Goal: Browse casually: Explore the website without a specific task or goal

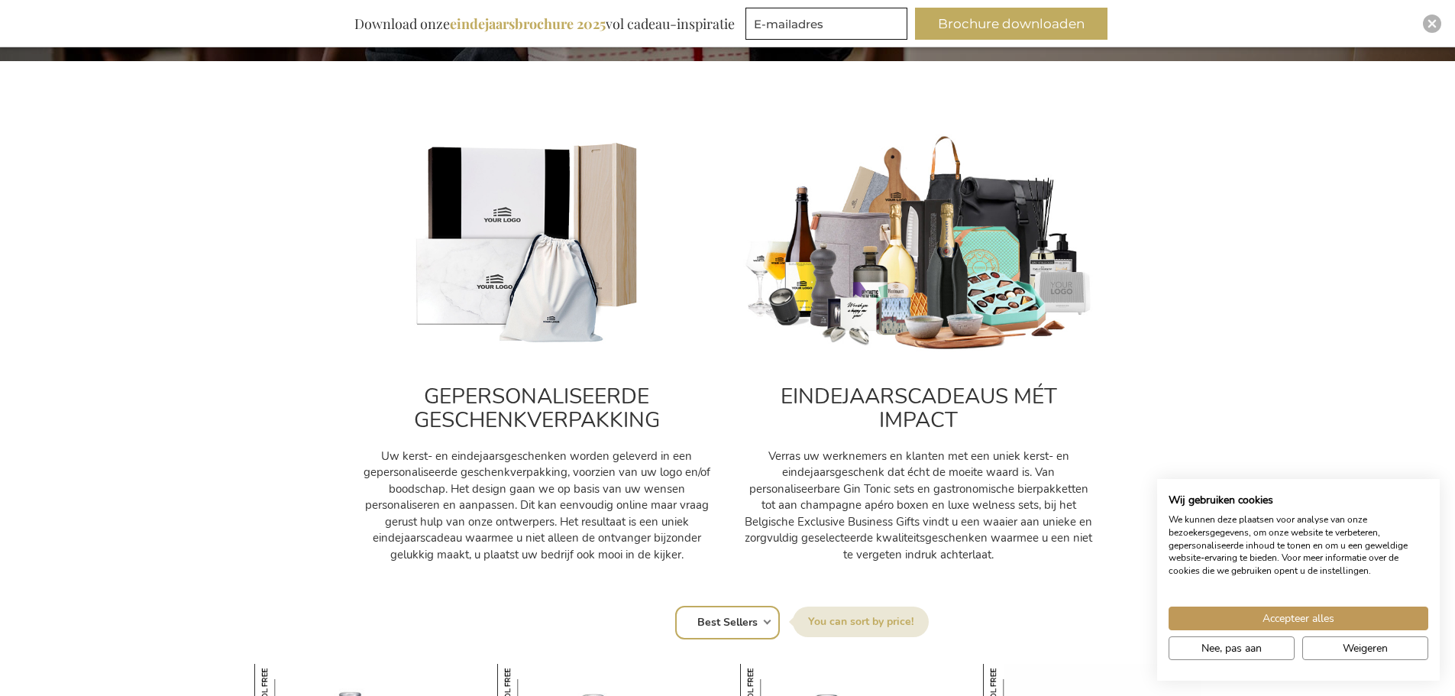
click at [952, 279] on img at bounding box center [918, 243] width 351 height 219
click at [1281, 616] on span "Accepteer alles" at bounding box center [1298, 618] width 72 height 16
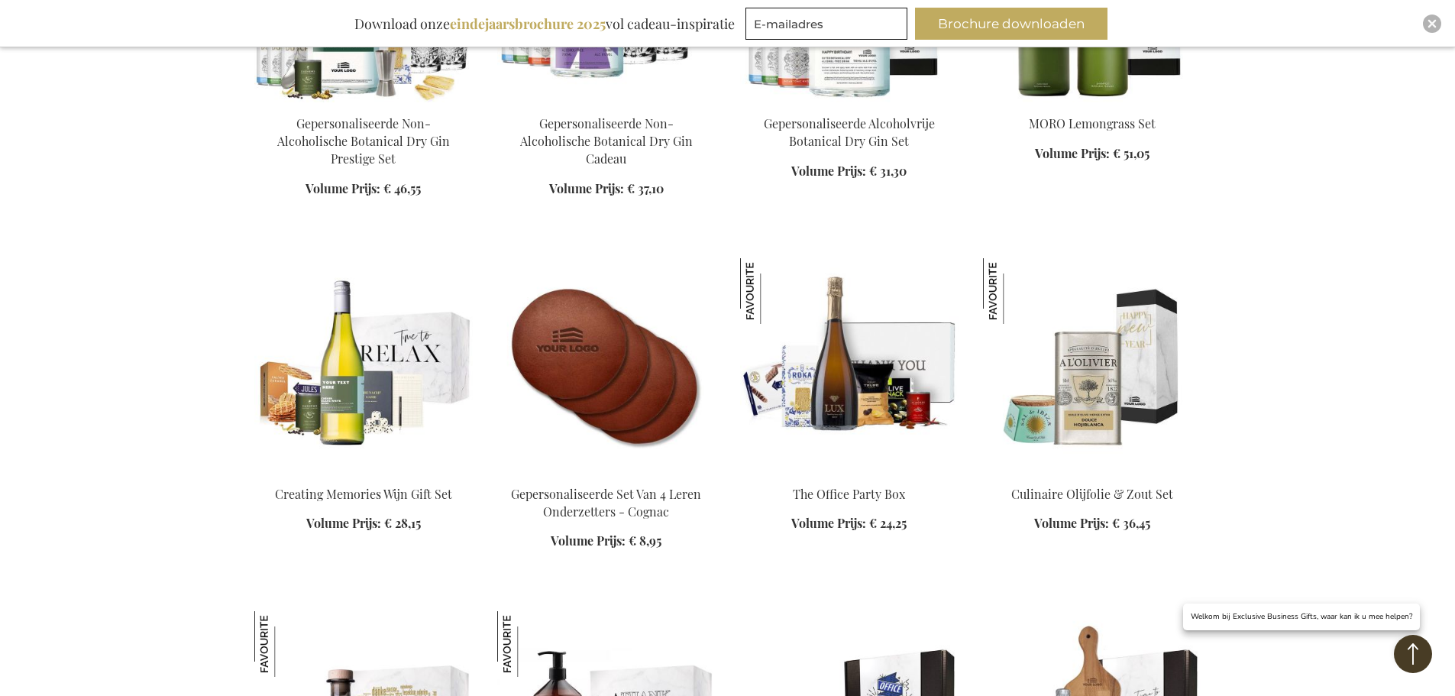
scroll to position [2062, 0]
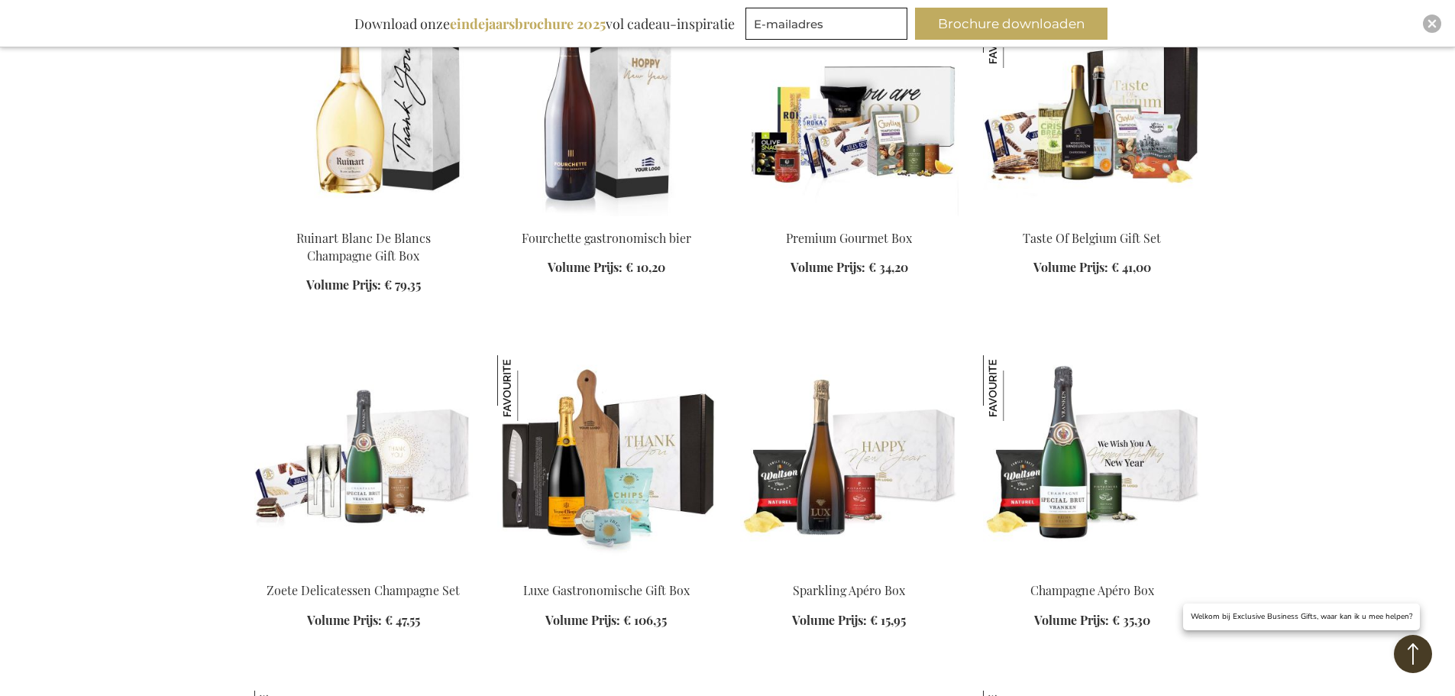
scroll to position [3055, 0]
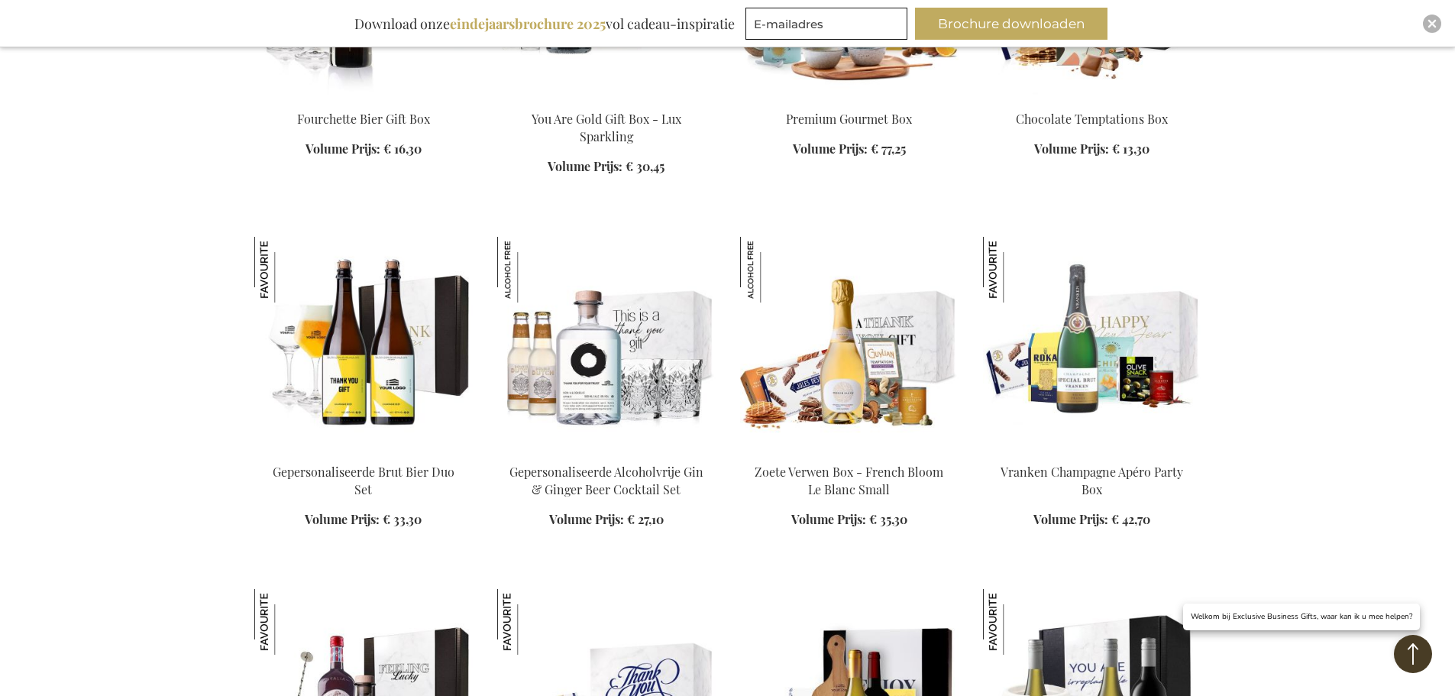
scroll to position [4048, 0]
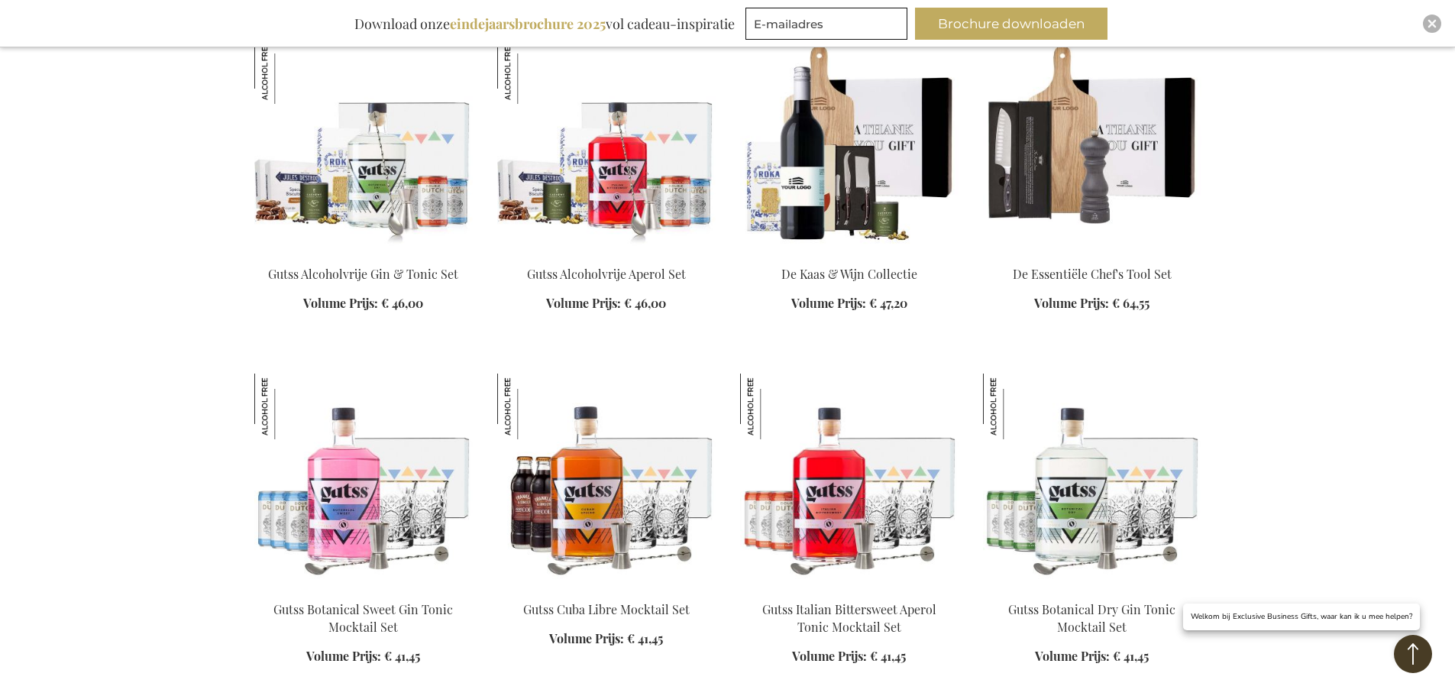
scroll to position [7102, 0]
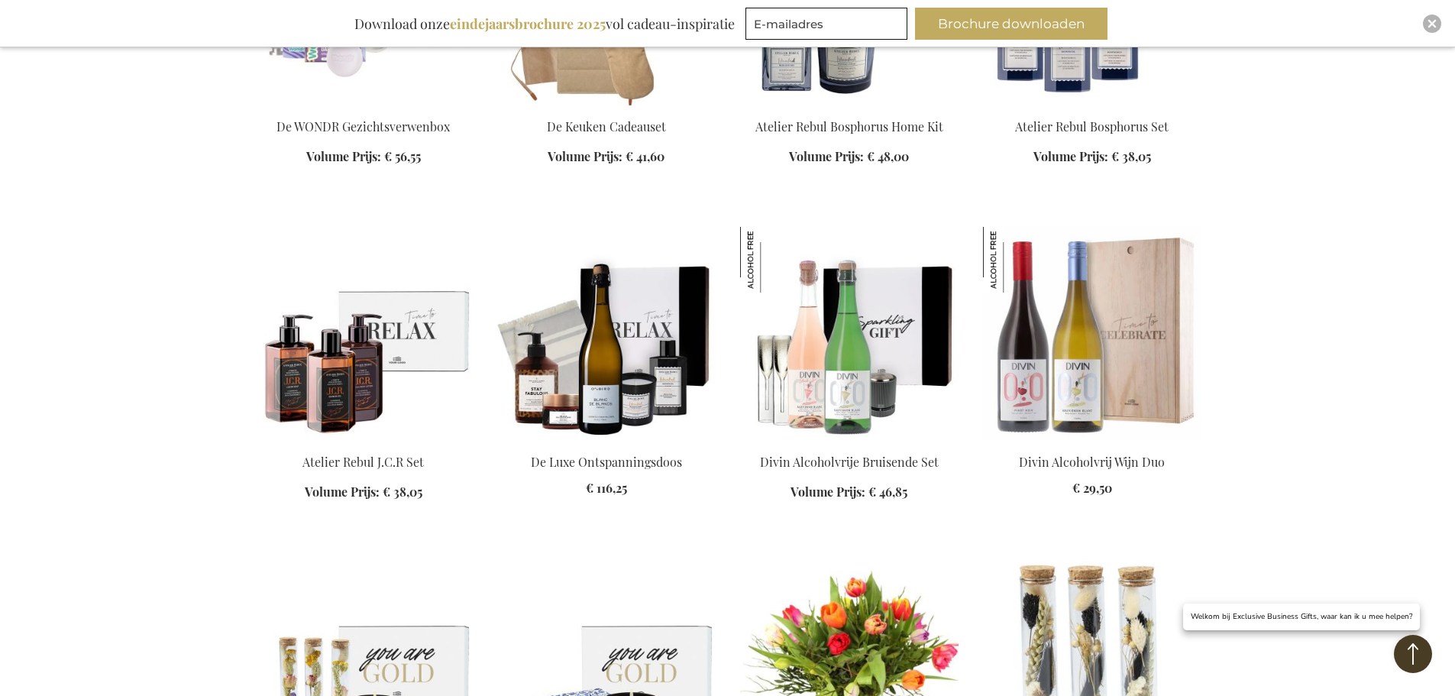
scroll to position [8172, 0]
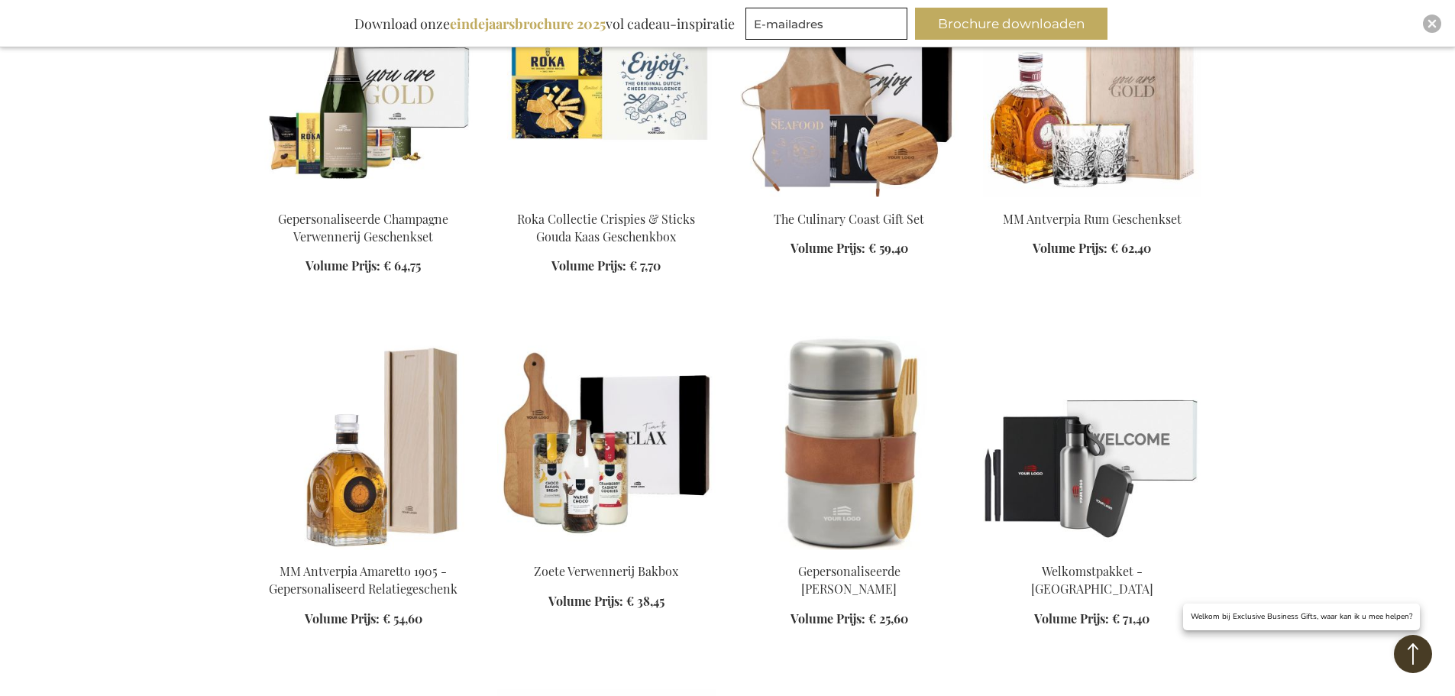
scroll to position [9546, 0]
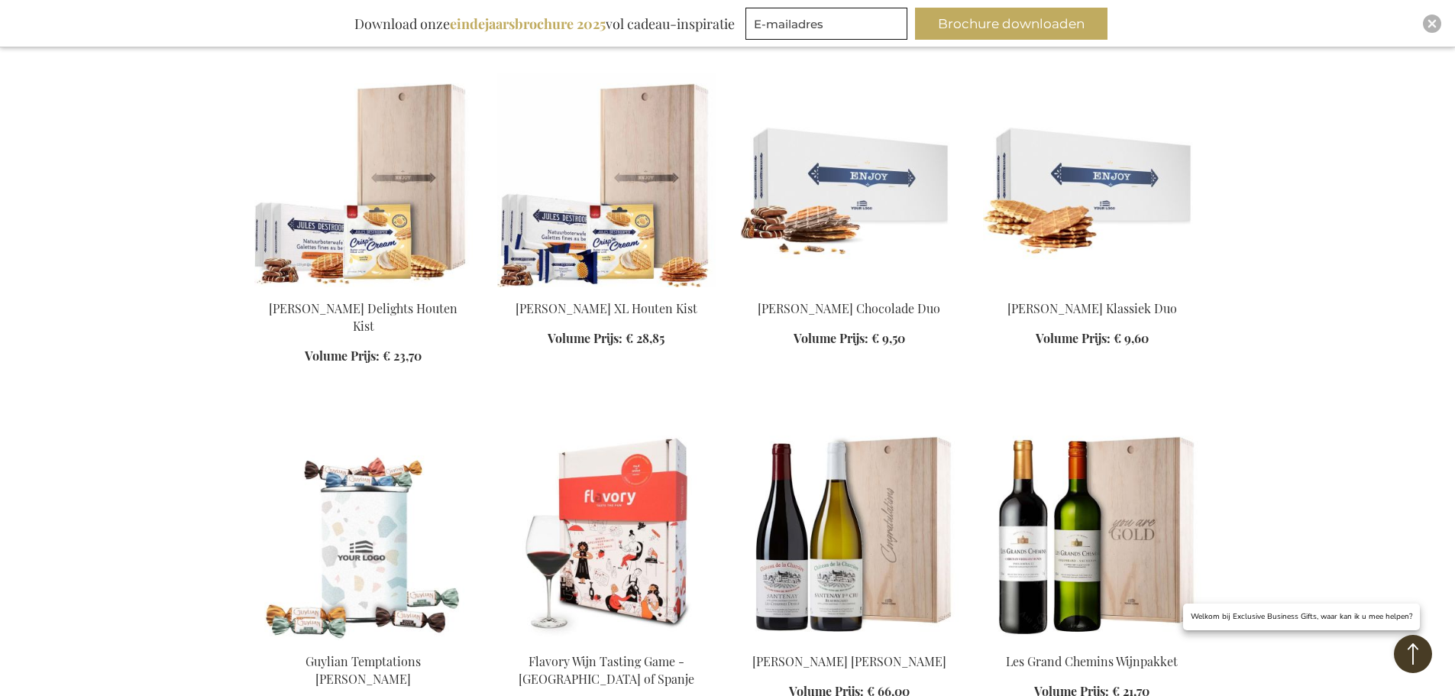
scroll to position [10157, 0]
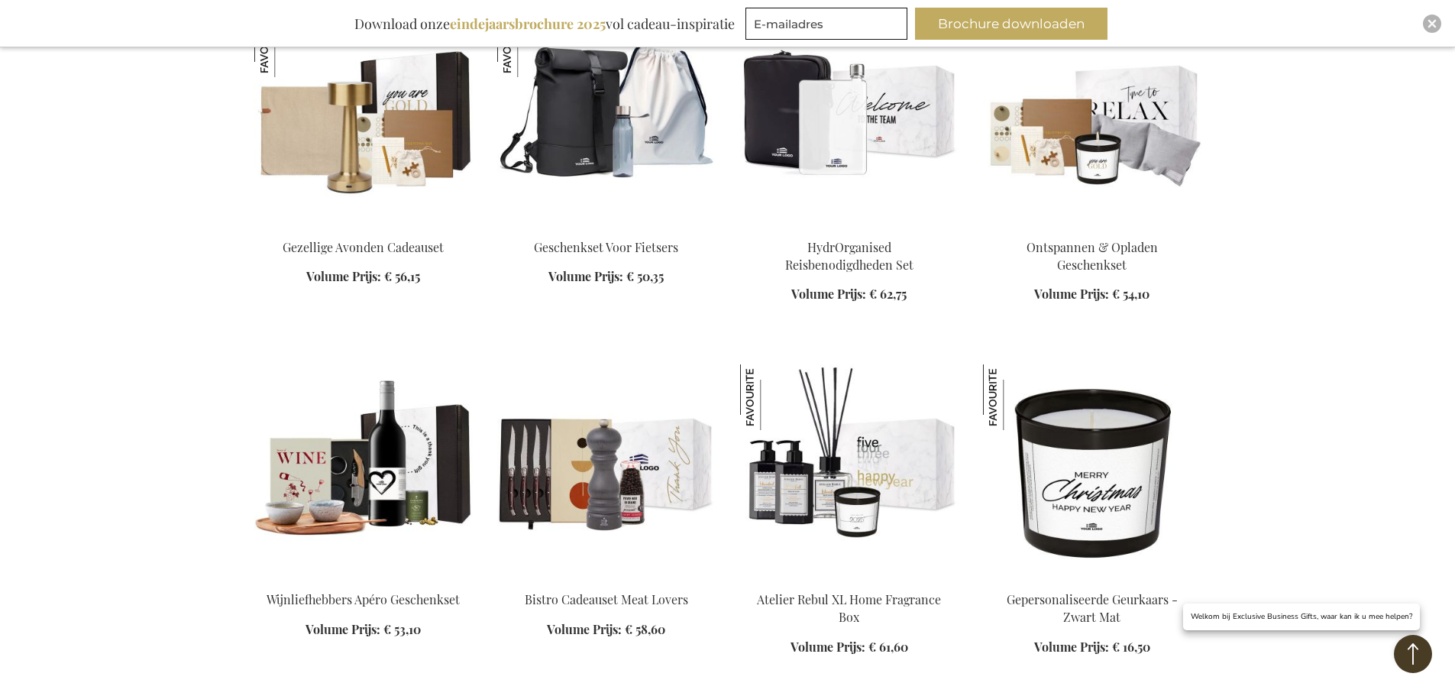
scroll to position [11532, 0]
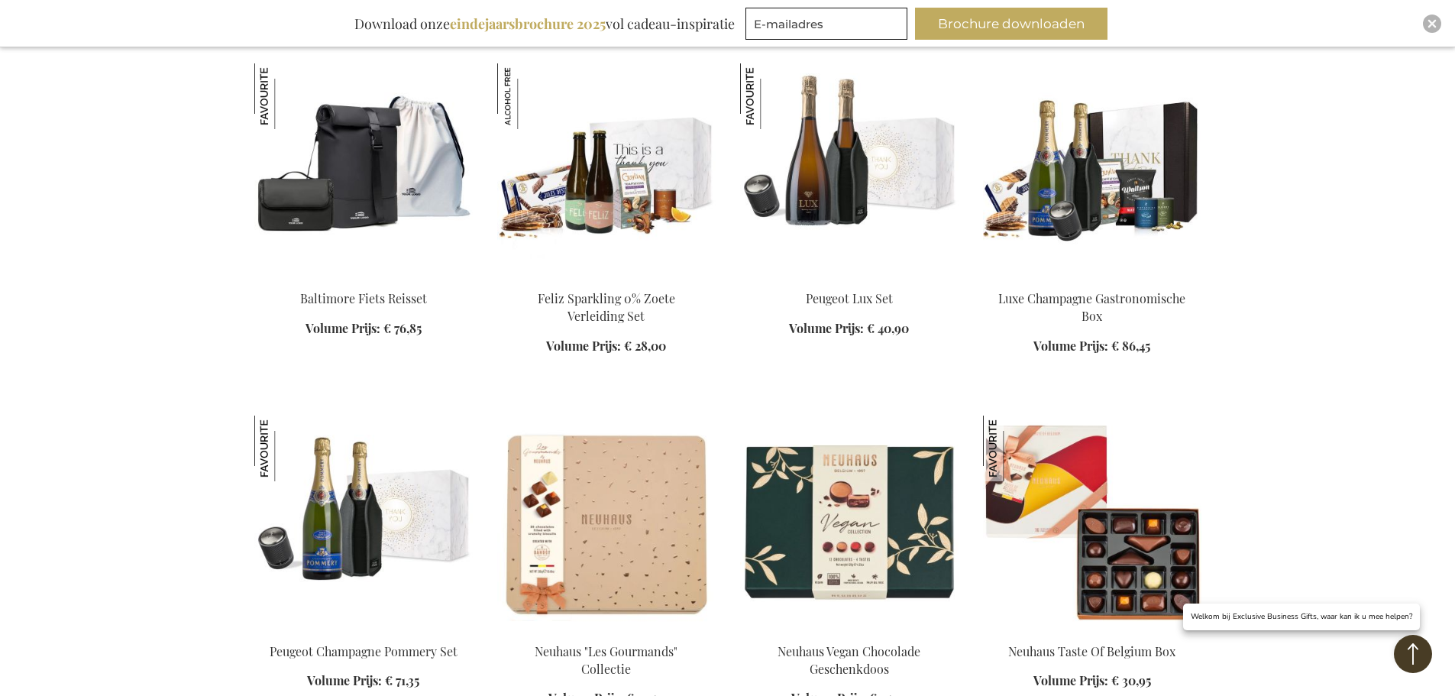
scroll to position [12525, 0]
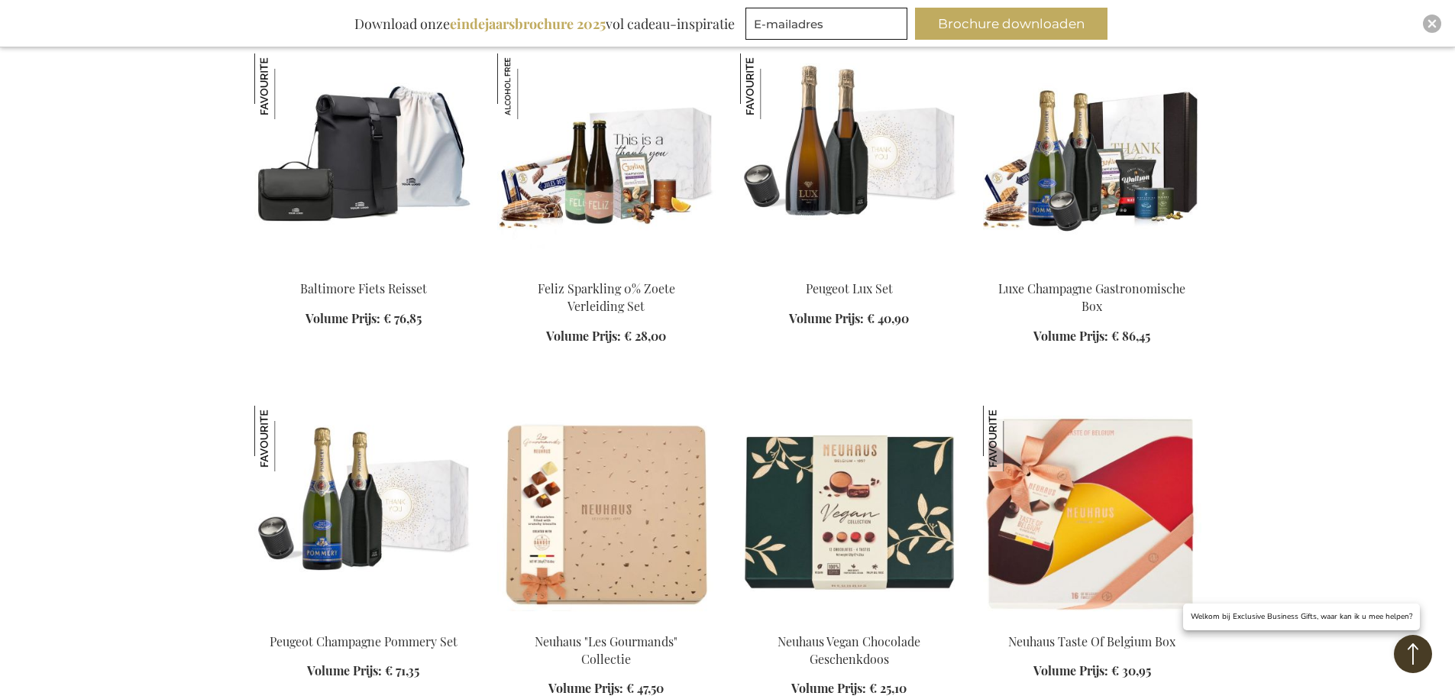
scroll to position [12296, 0]
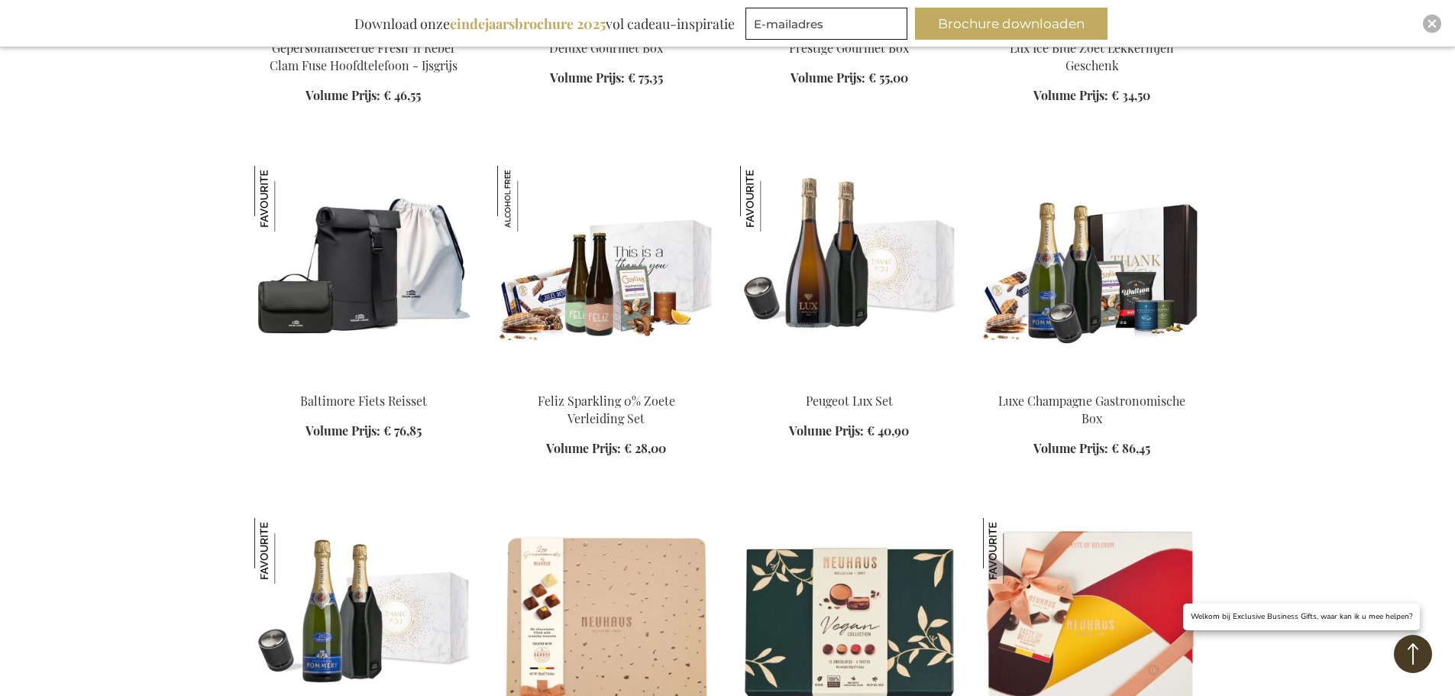
scroll to position [742, 0]
